Goal: Check status

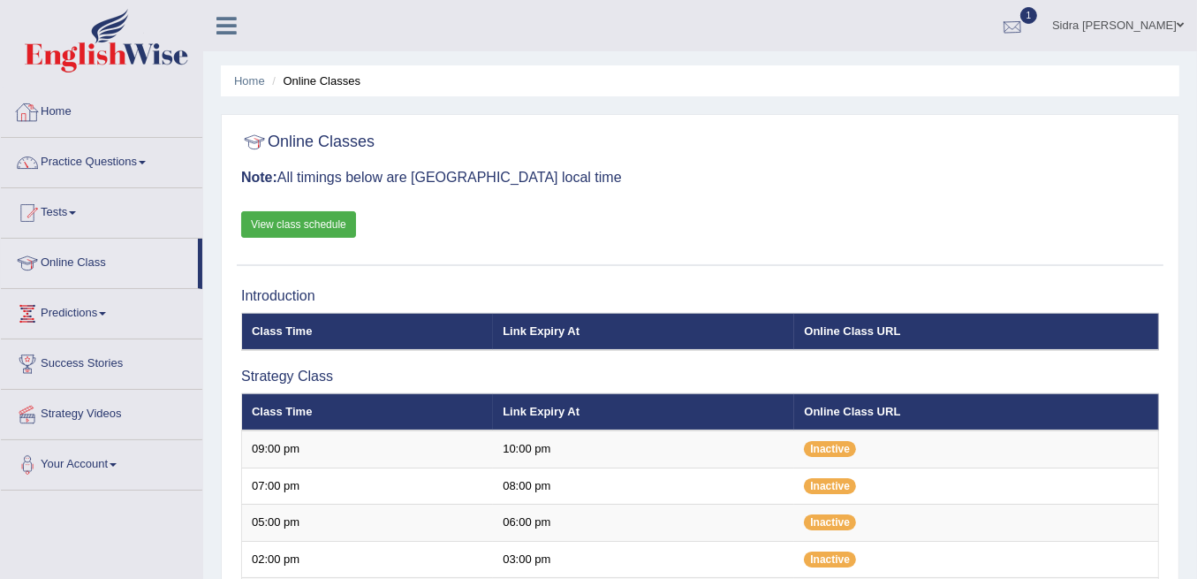
click at [1026, 19] on div at bounding box center [1012, 26] width 27 height 27
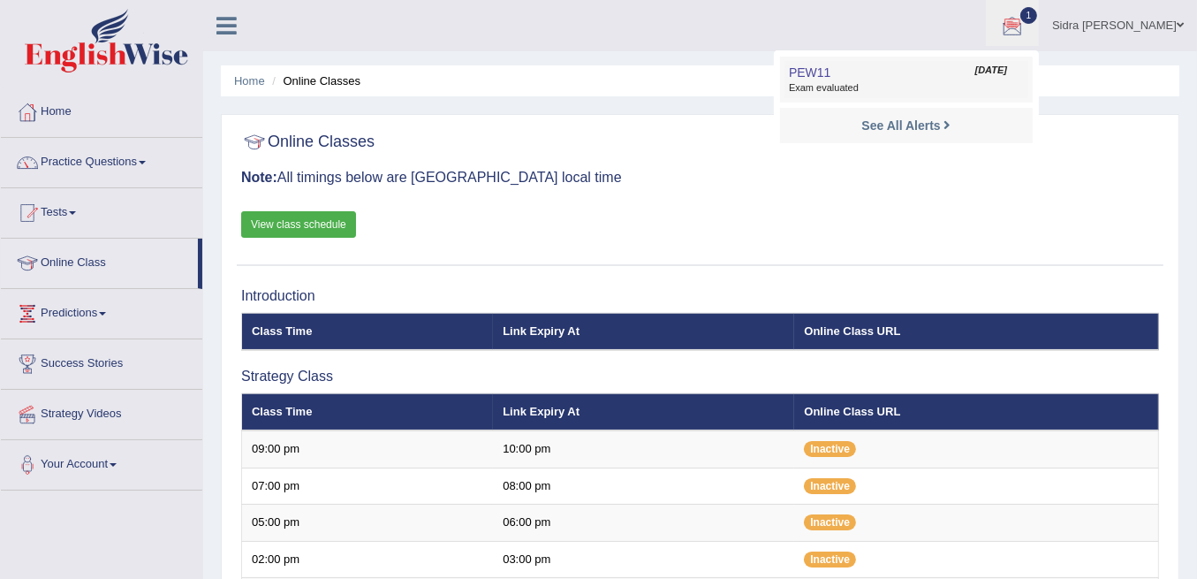
click at [831, 67] on span "PEW11" at bounding box center [810, 72] width 42 height 14
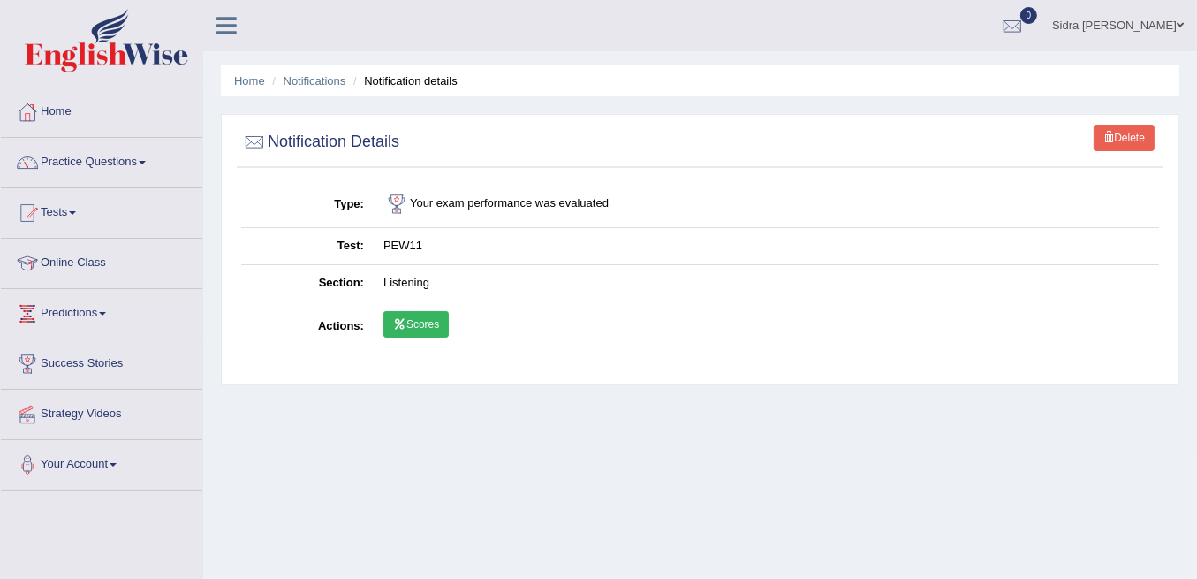
click at [421, 325] on link "Scores" at bounding box center [416, 324] width 65 height 27
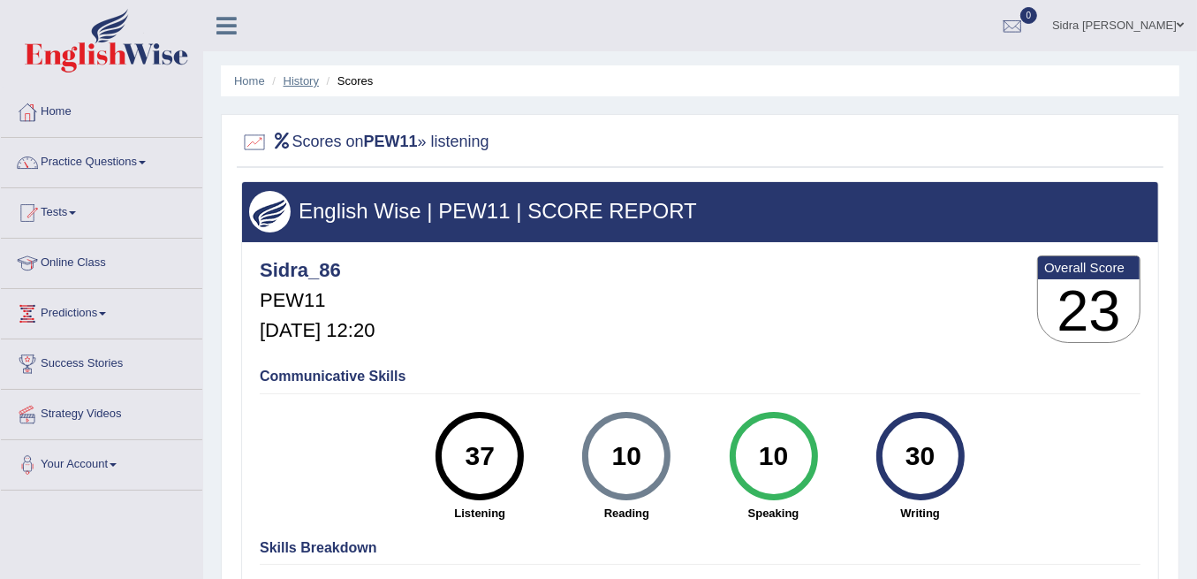
click at [304, 82] on link "History" at bounding box center [301, 80] width 35 height 13
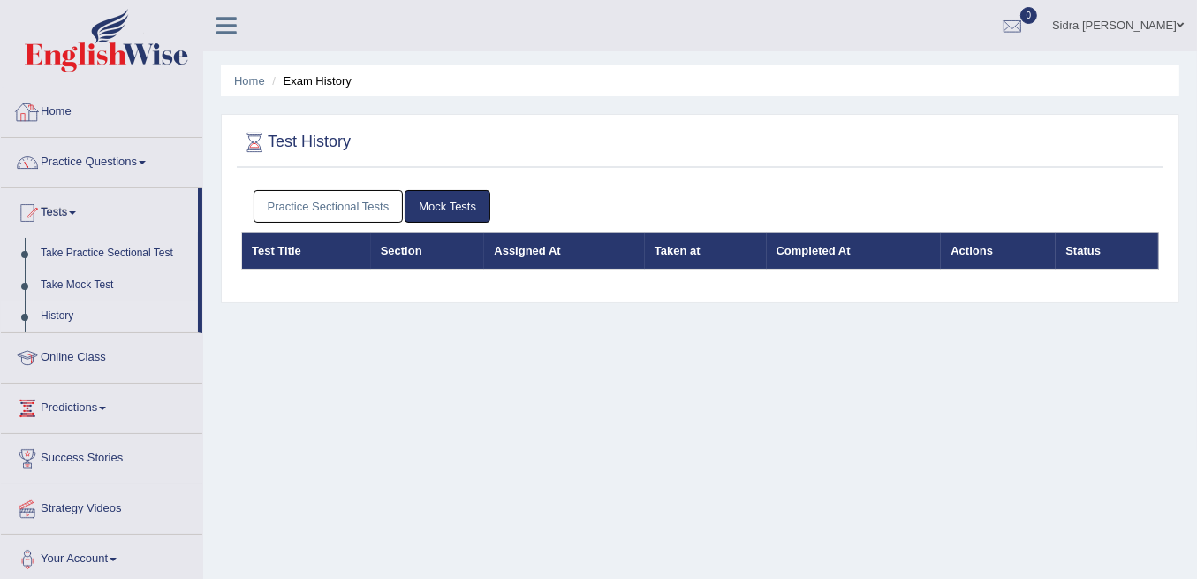
click at [35, 113] on div at bounding box center [27, 112] width 27 height 27
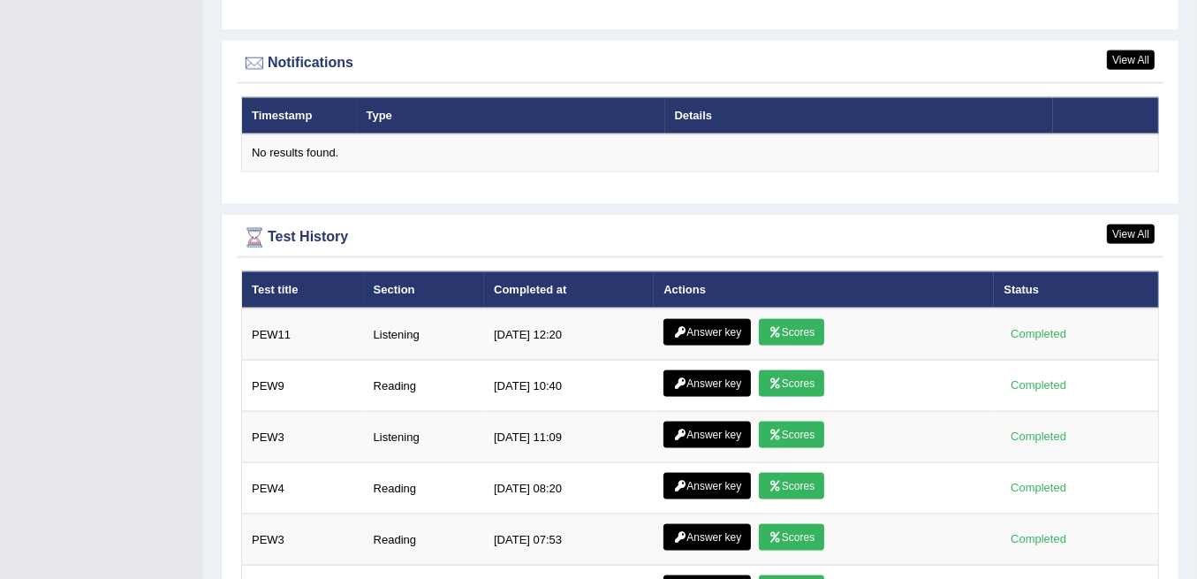
scroll to position [2267, 0]
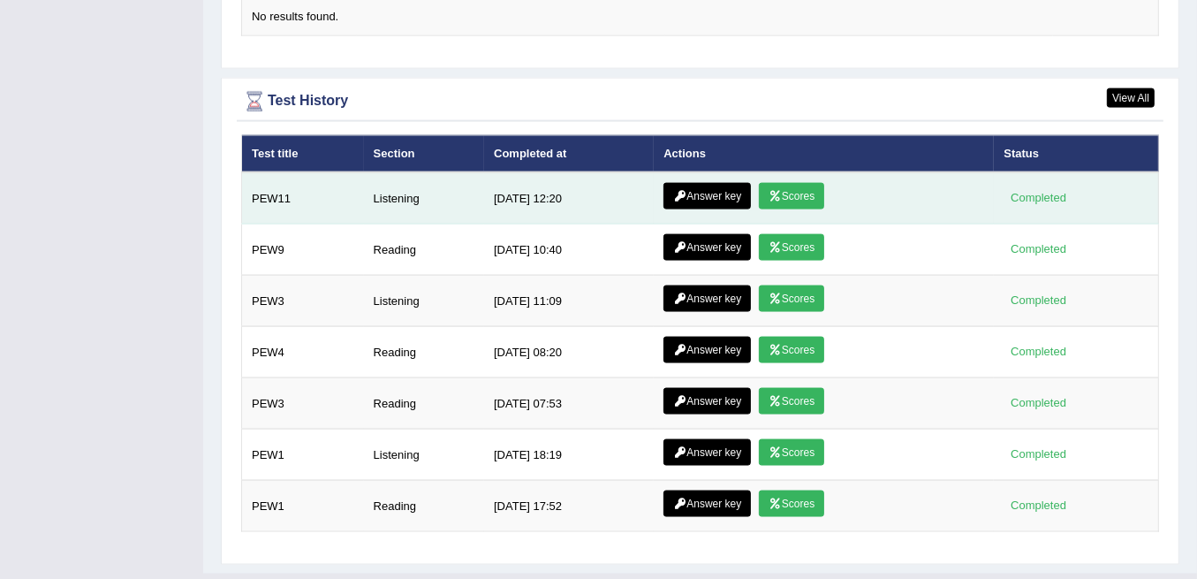
click at [673, 183] on link "Answer key" at bounding box center [707, 196] width 87 height 27
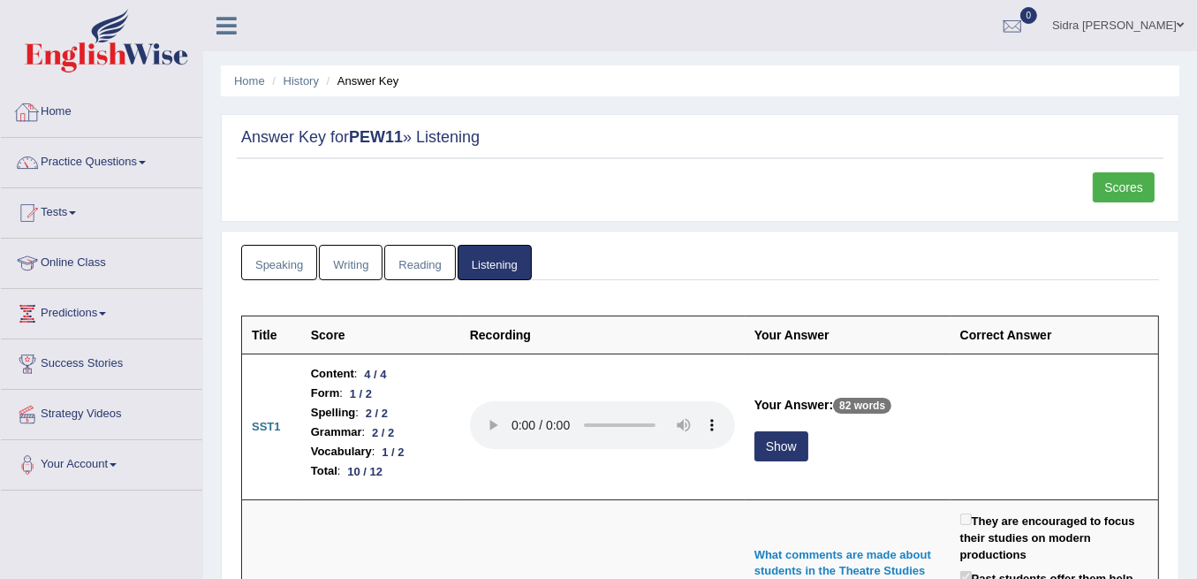
click at [72, 110] on link "Home" at bounding box center [101, 109] width 201 height 44
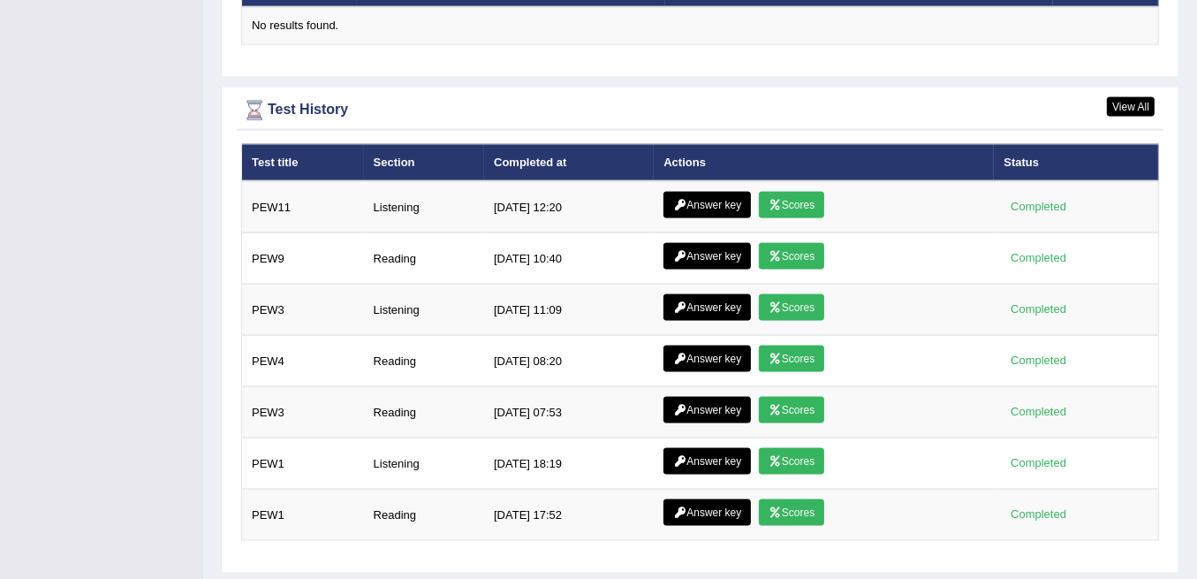
scroll to position [2267, 0]
